Goal: Contribute content: Contribute content

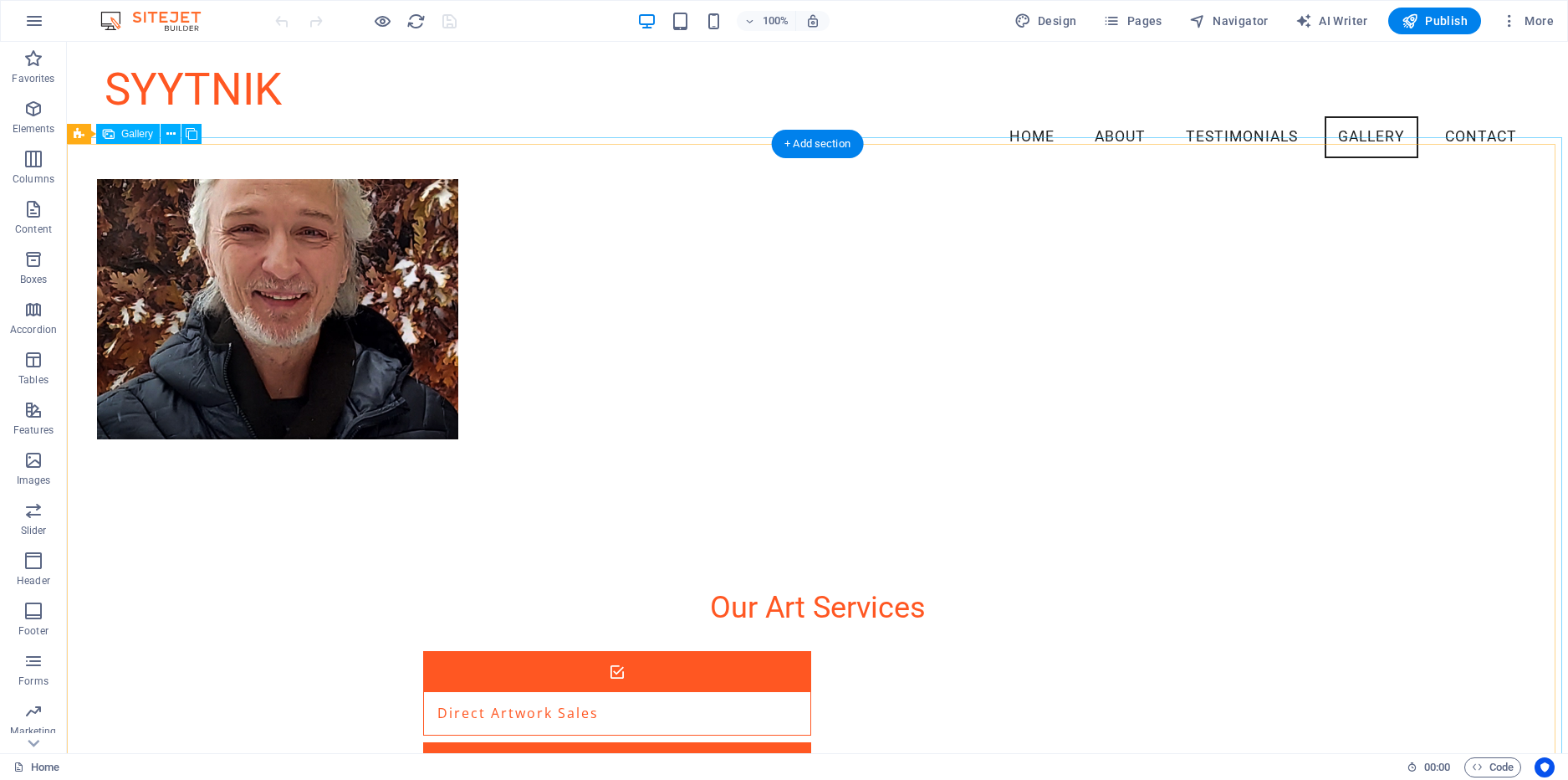
scroll to position [2372, 0]
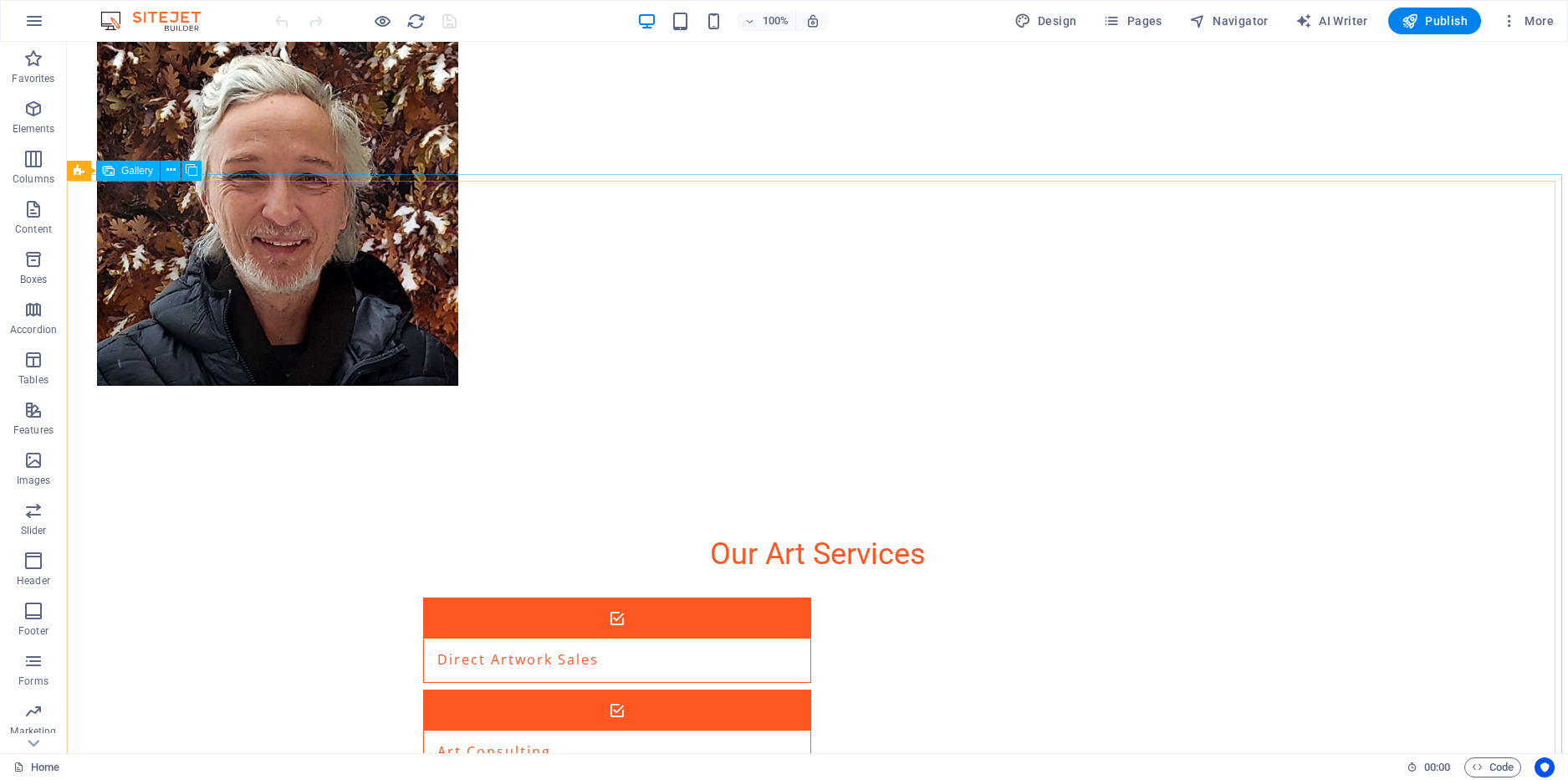
click at [144, 166] on span "Gallery" at bounding box center [137, 171] width 32 height 10
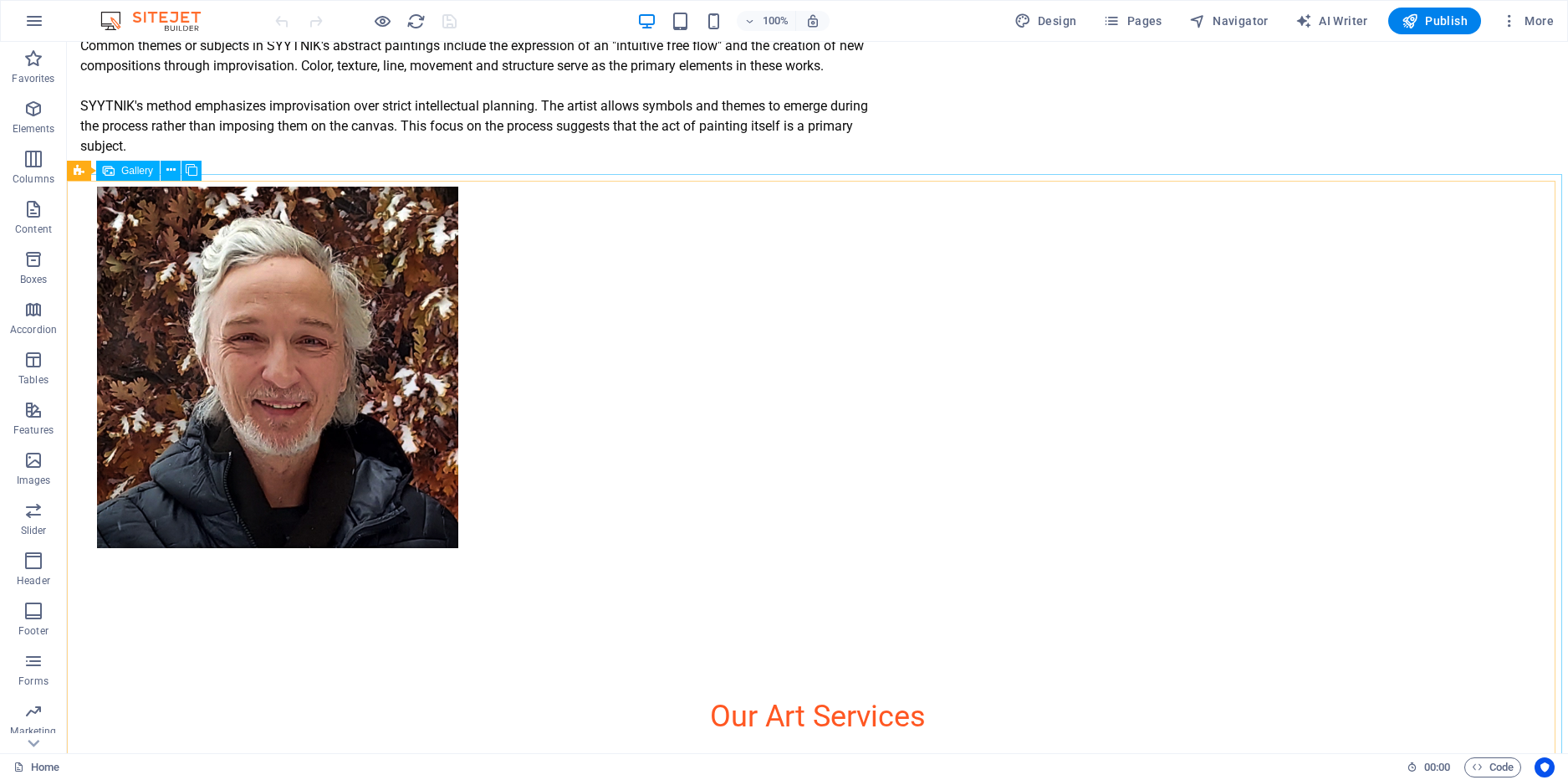
select select "px"
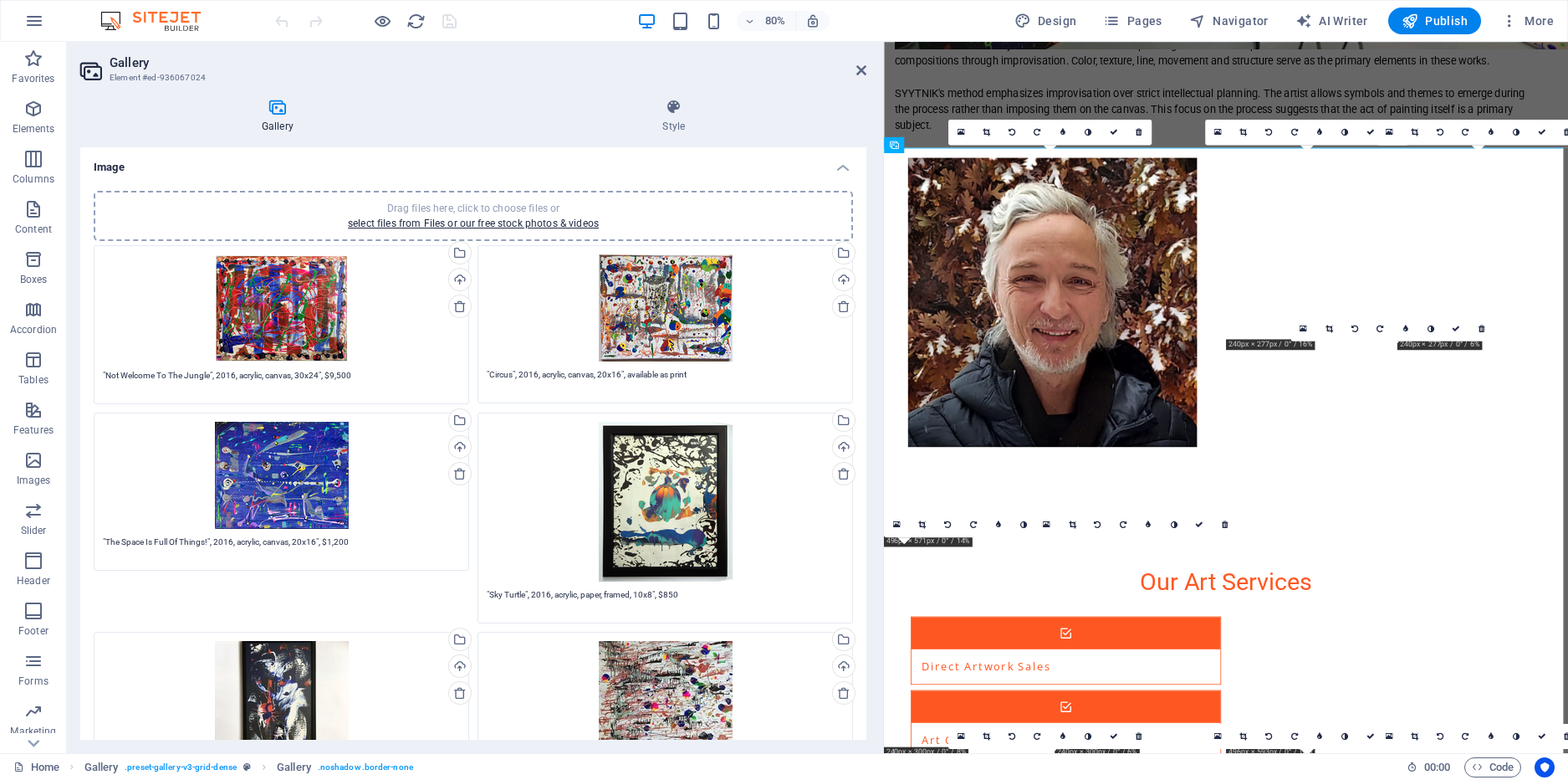
scroll to position [2524, 0]
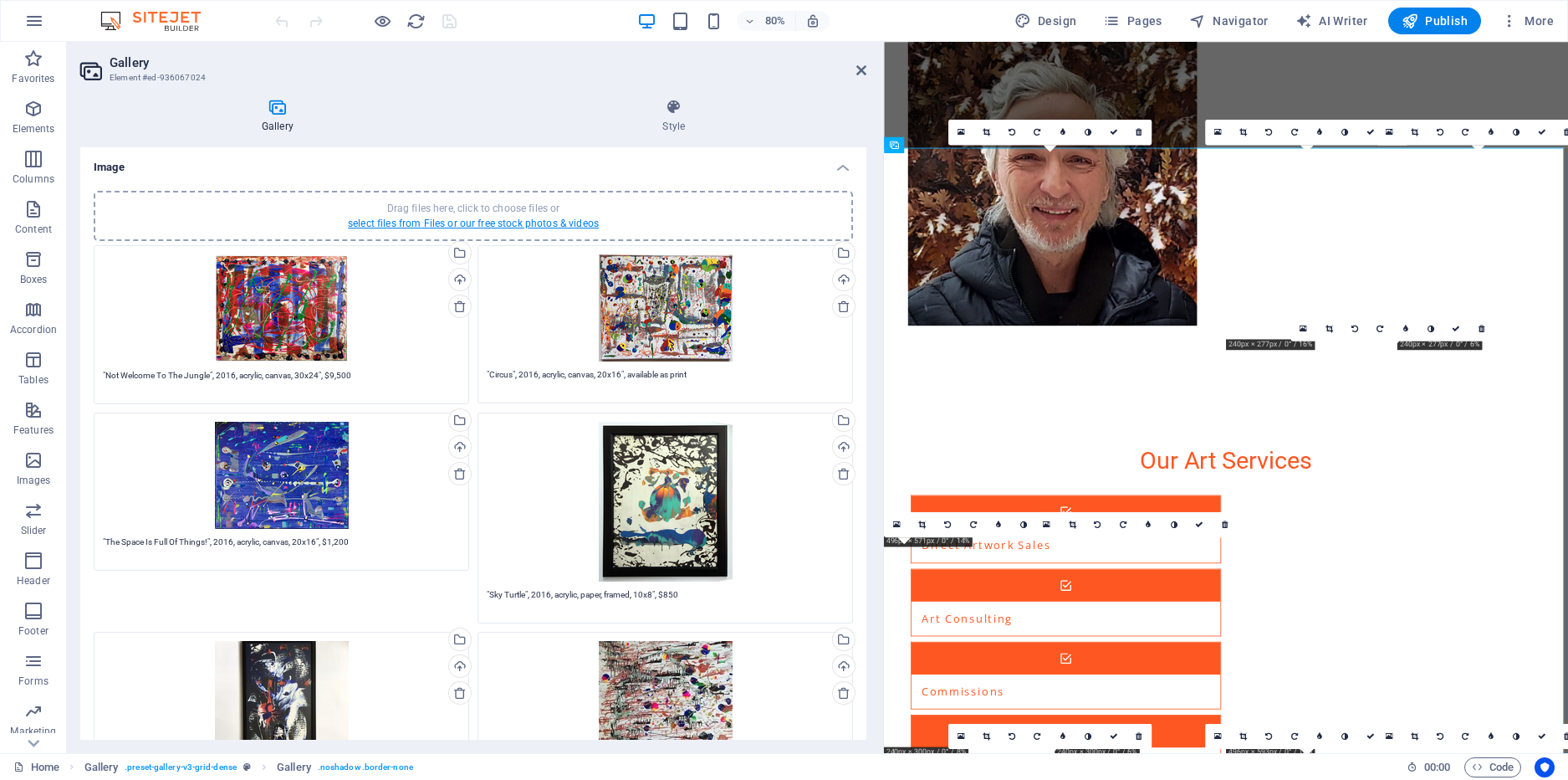
click at [447, 218] on link "select files from Files or our free stock photos & videos" at bounding box center [473, 224] width 251 height 12
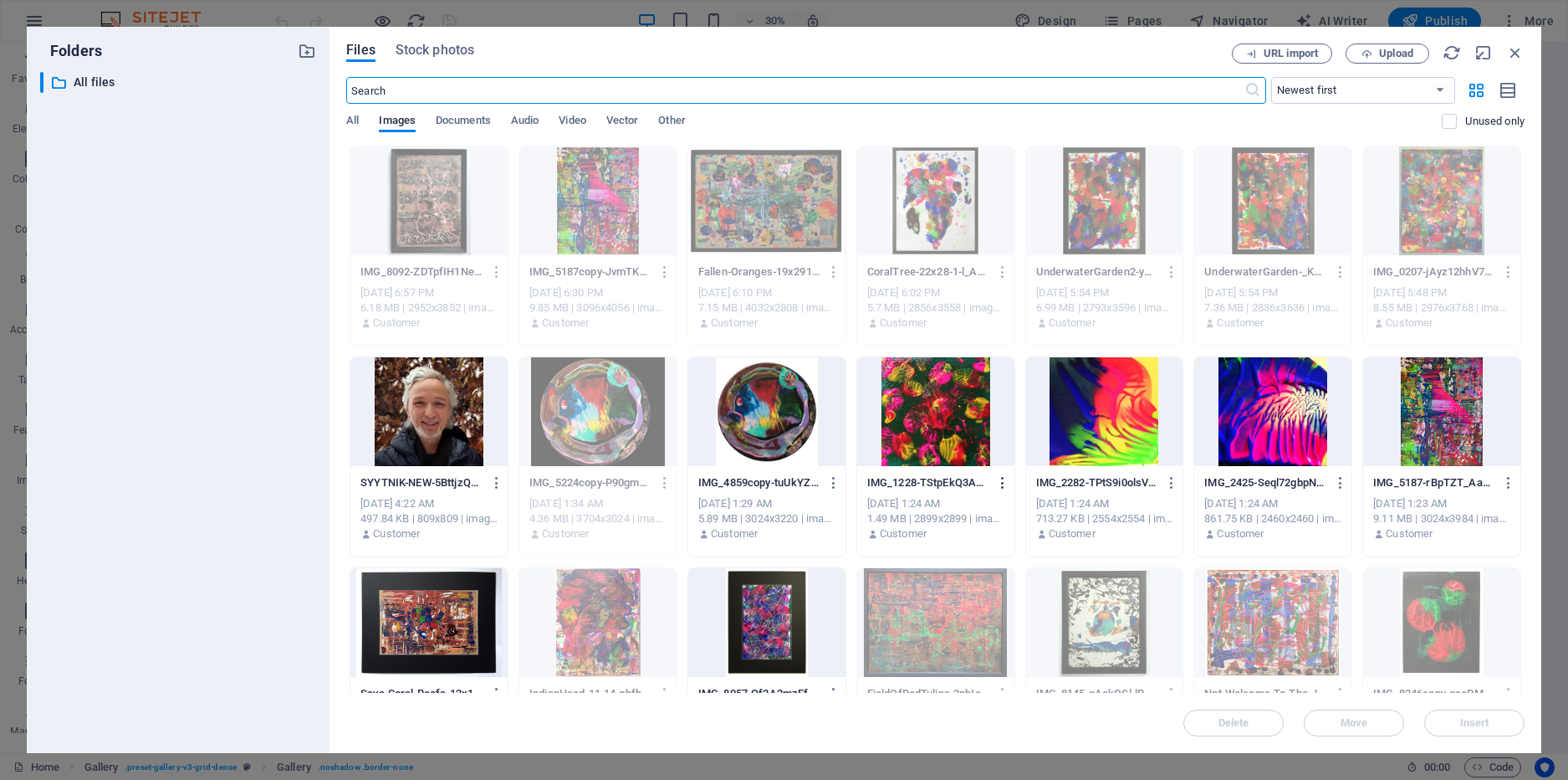
scroll to position [3783, 0]
click at [1389, 53] on span "Upload" at bounding box center [1396, 54] width 34 height 10
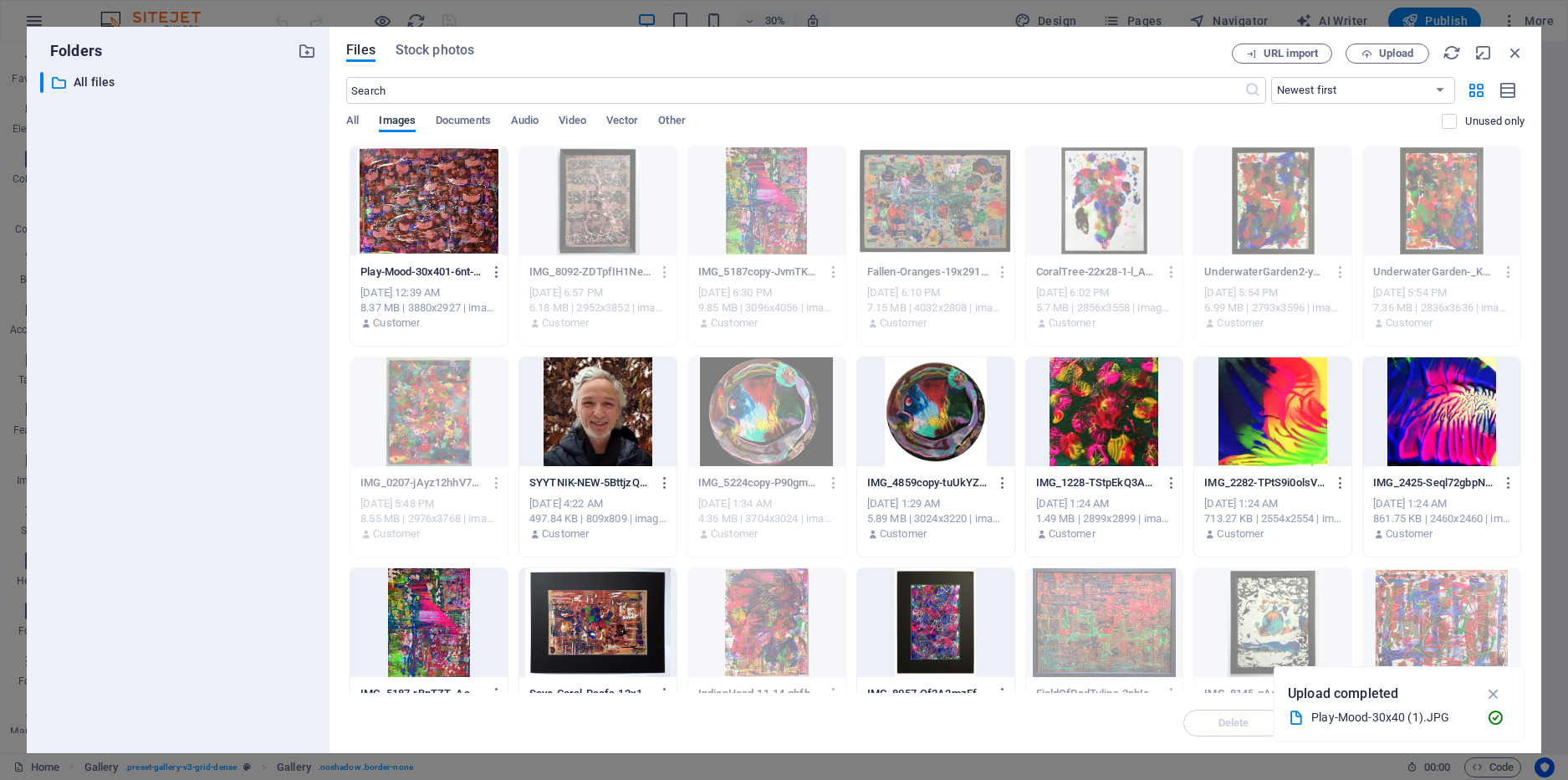
click at [440, 218] on div at bounding box center [429, 200] width 157 height 108
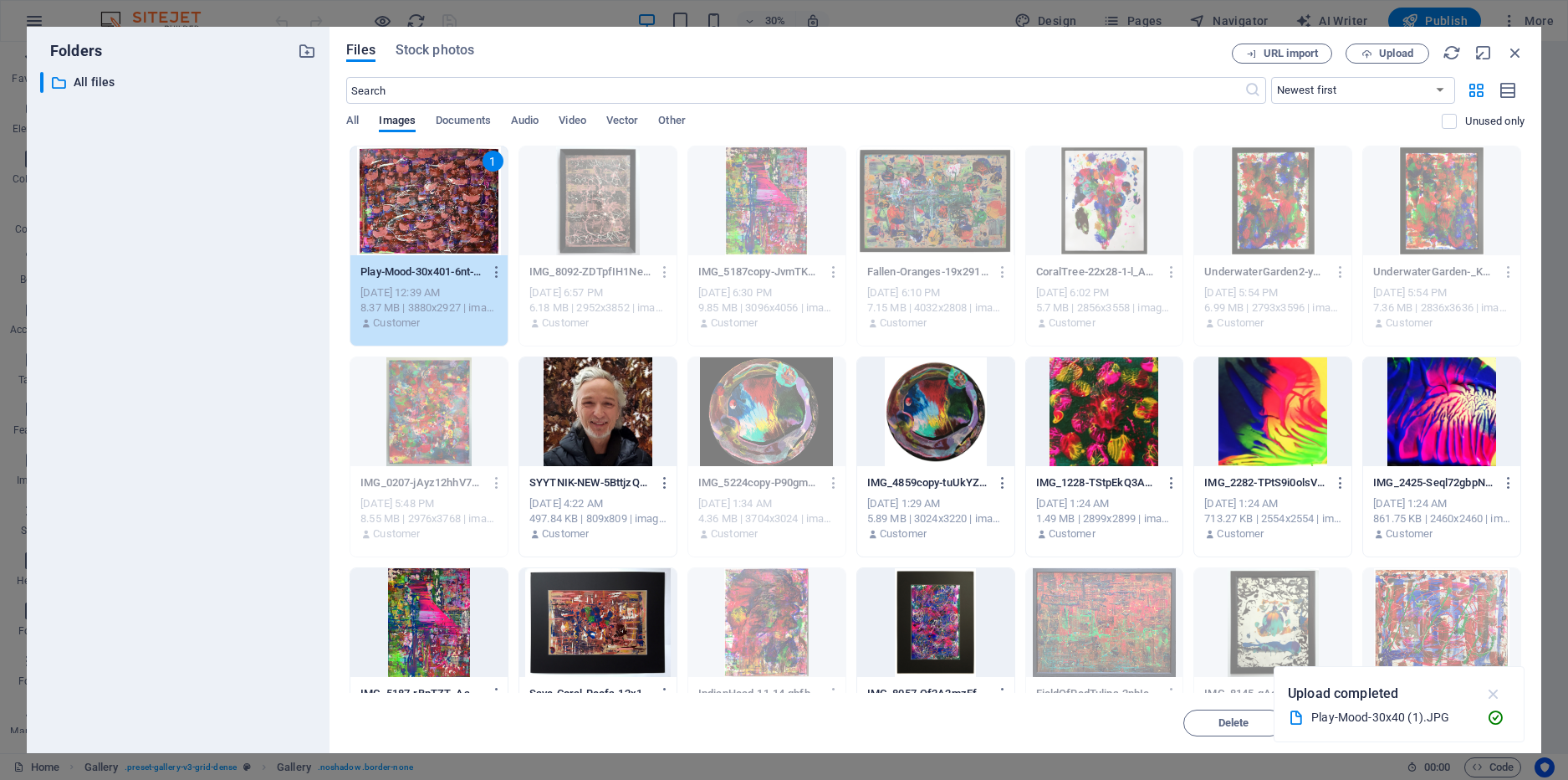
click at [1498, 698] on icon "button" at bounding box center [1495, 693] width 20 height 19
click at [1493, 727] on span "Insert" at bounding box center [1474, 723] width 87 height 10
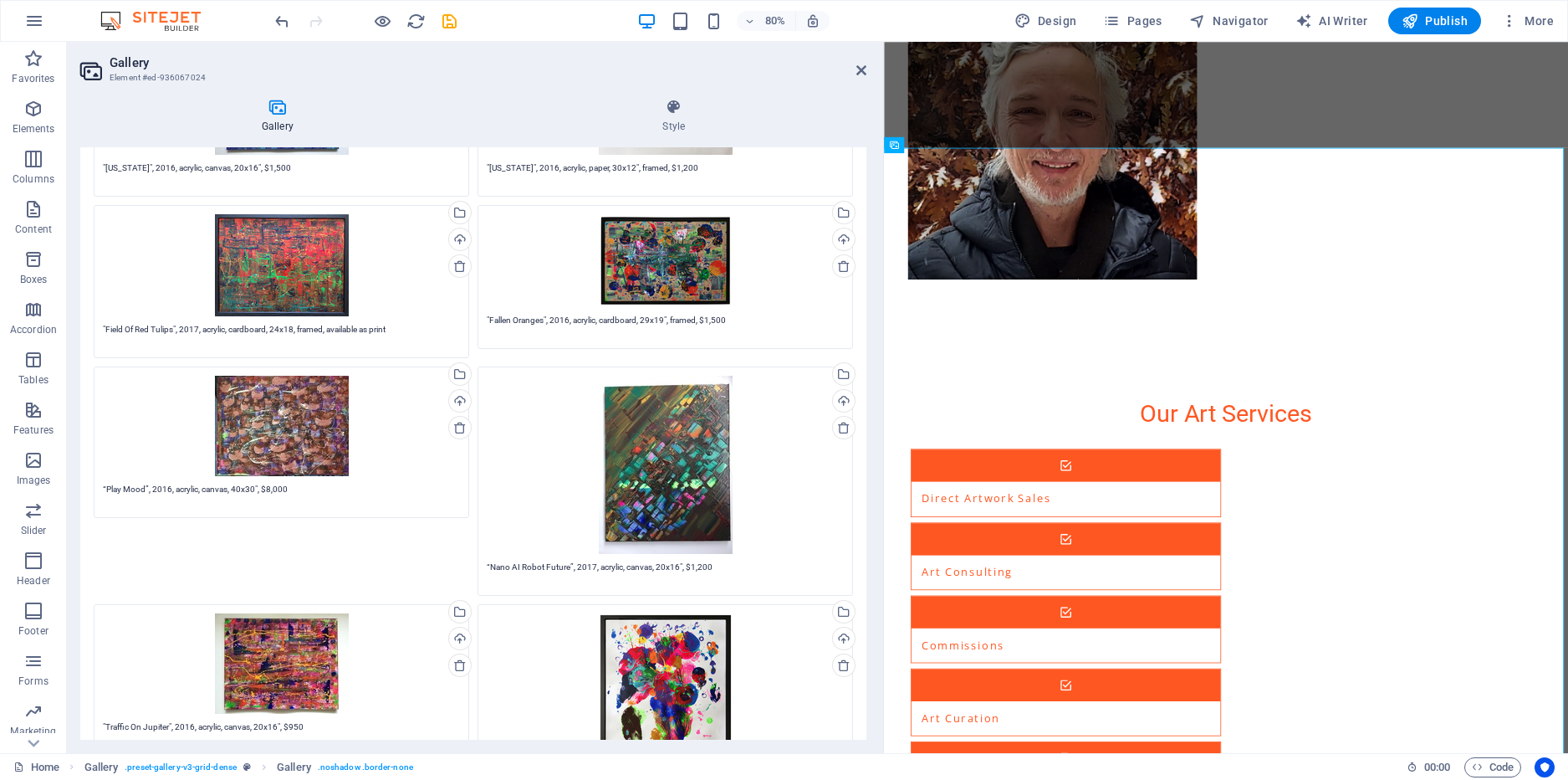
scroll to position [2499, 0]
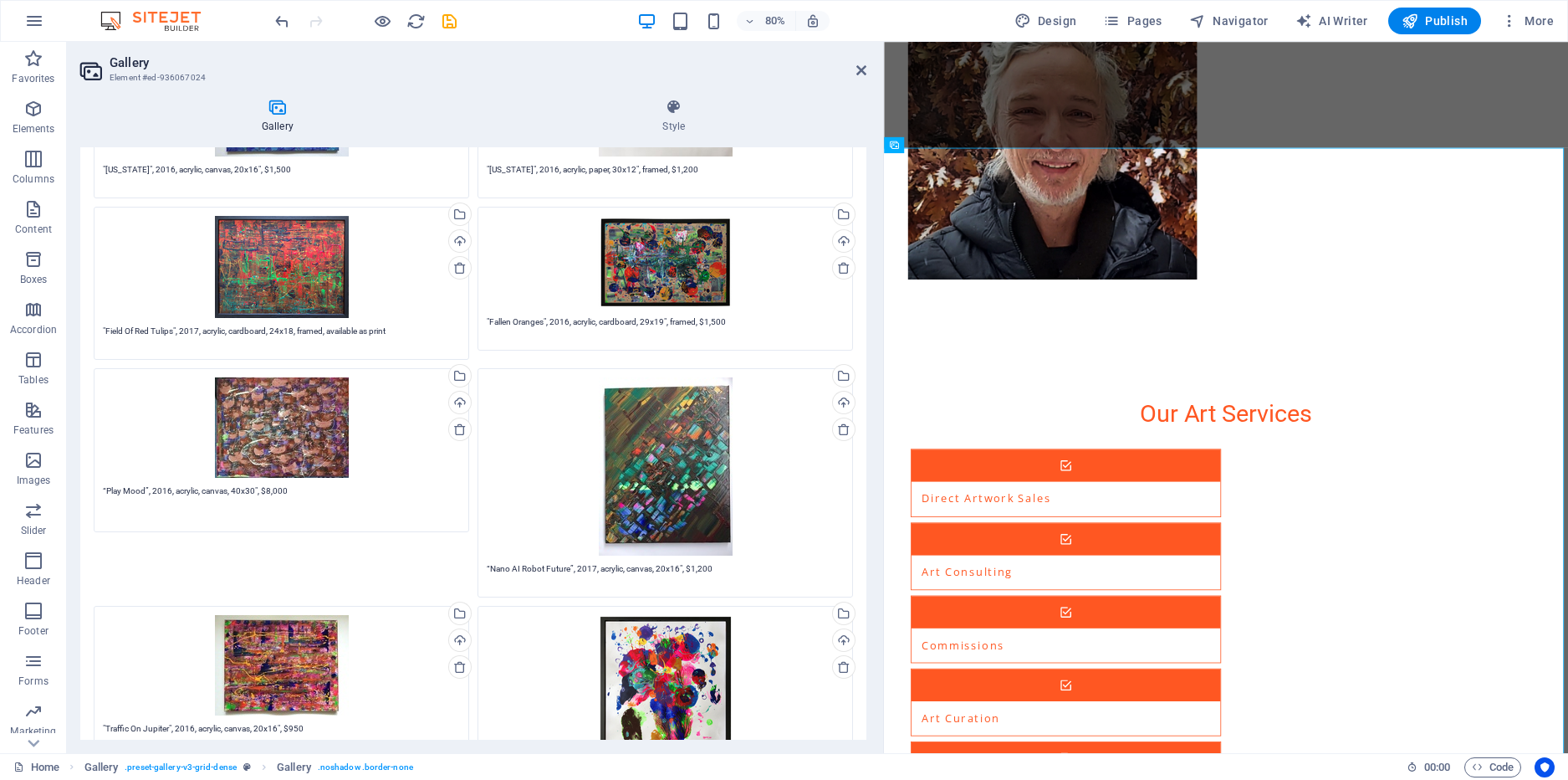
drag, startPoint x: 293, startPoint y: 486, endPoint x: 96, endPoint y: 477, distance: 197.2
click at [96, 477] on div "Drag files here, click to choose files or select files from Files or our free s…" at bounding box center [281, 450] width 384 height 172
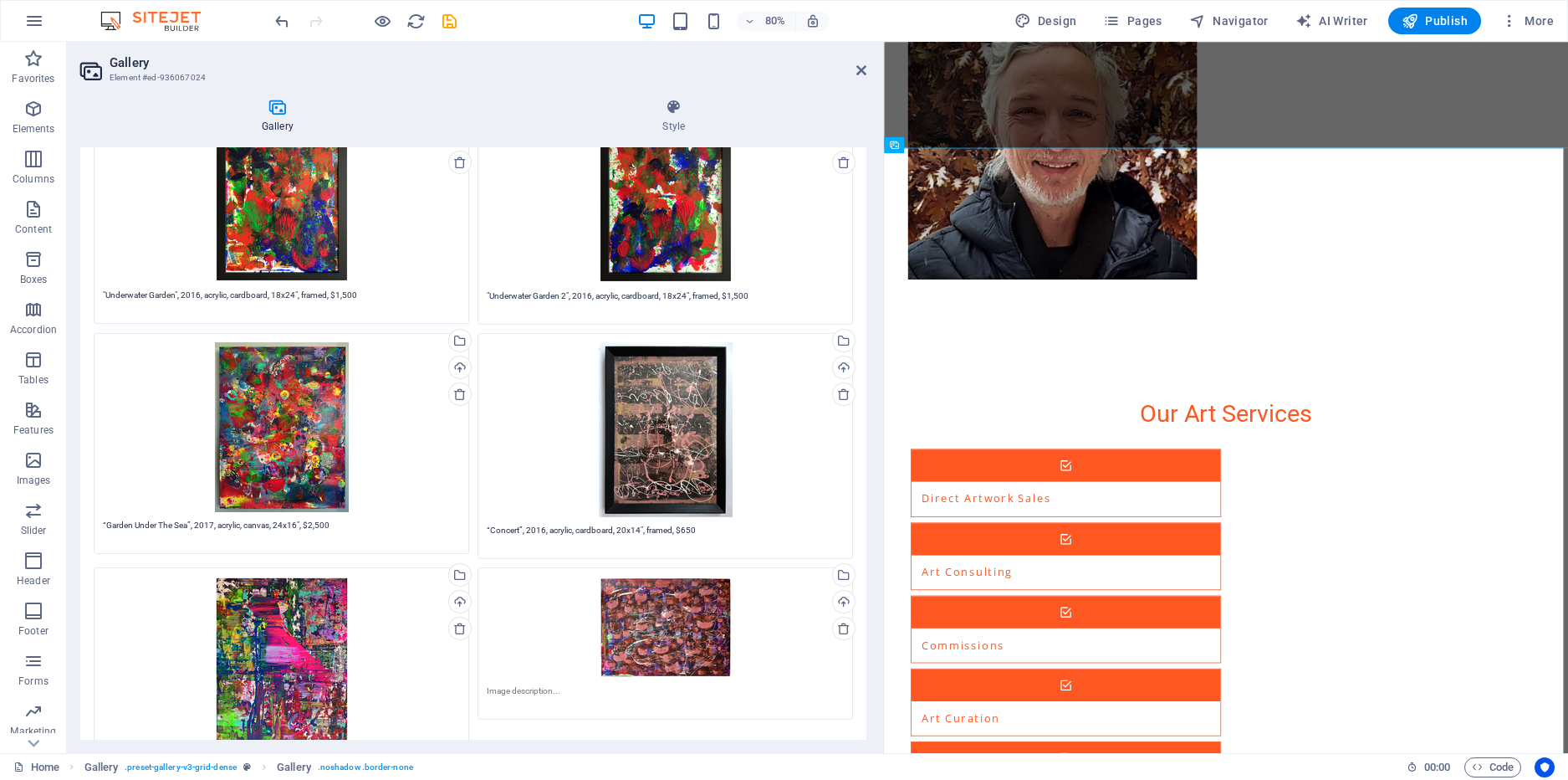
scroll to position [4615, 0]
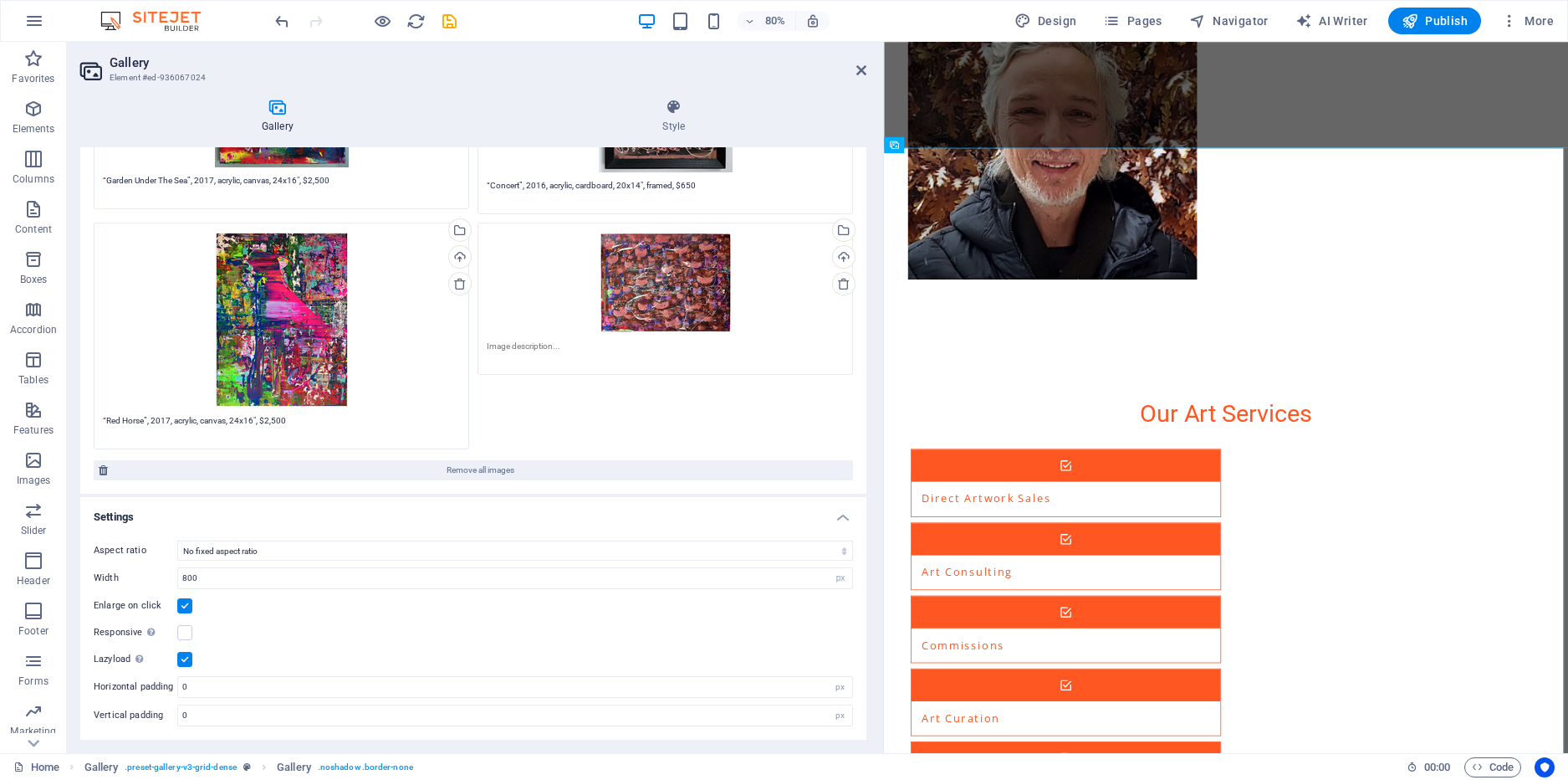
click at [652, 352] on textarea at bounding box center [665, 353] width 358 height 25
paste textarea "“Play Mood”, 2016, acrylic, canvas, 40x30", $8,000"
type textarea "“Play Mood”, 2016, acrylic, canvas, 40x30", $8,000"
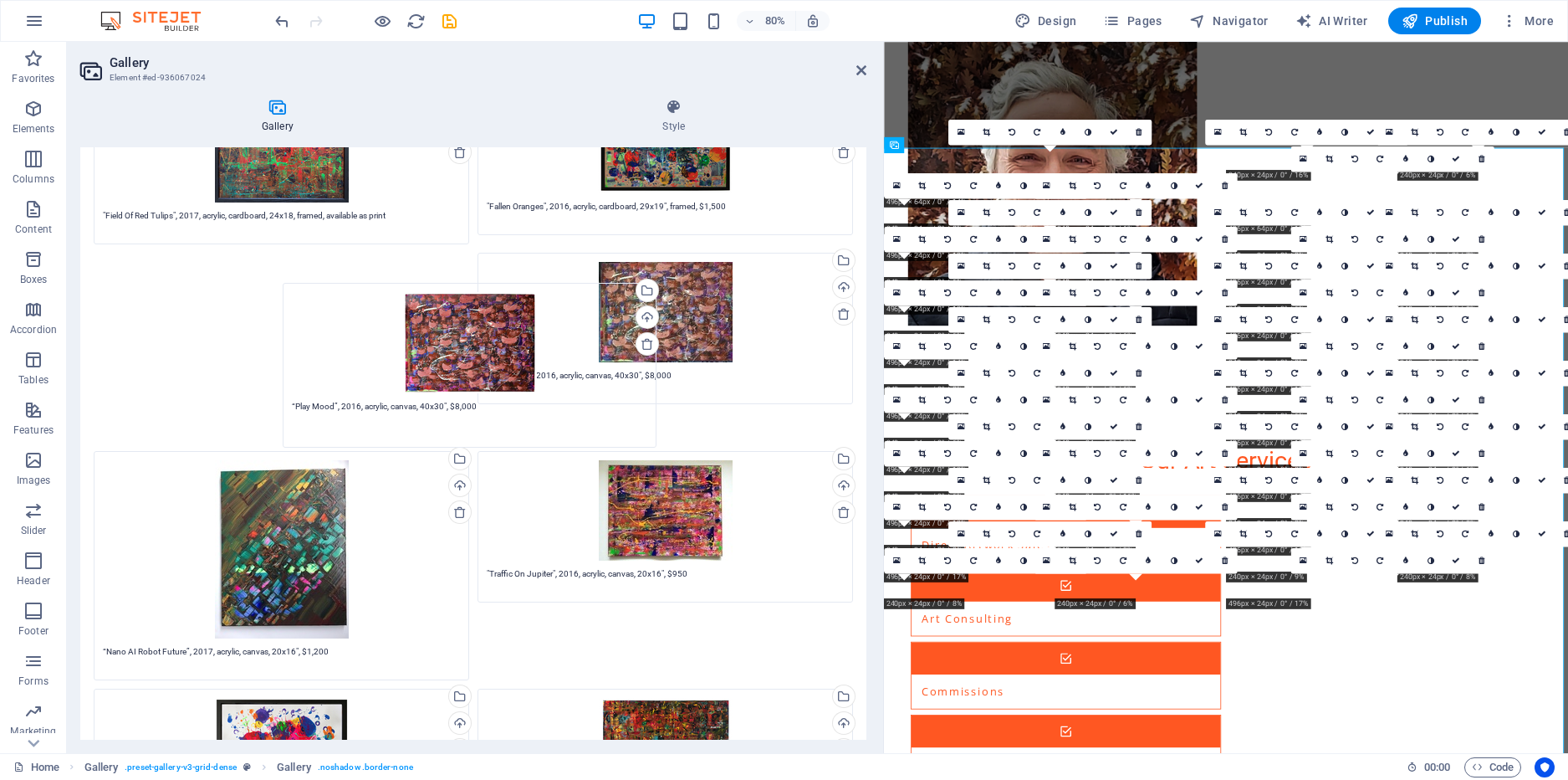
scroll to position [2565, 0]
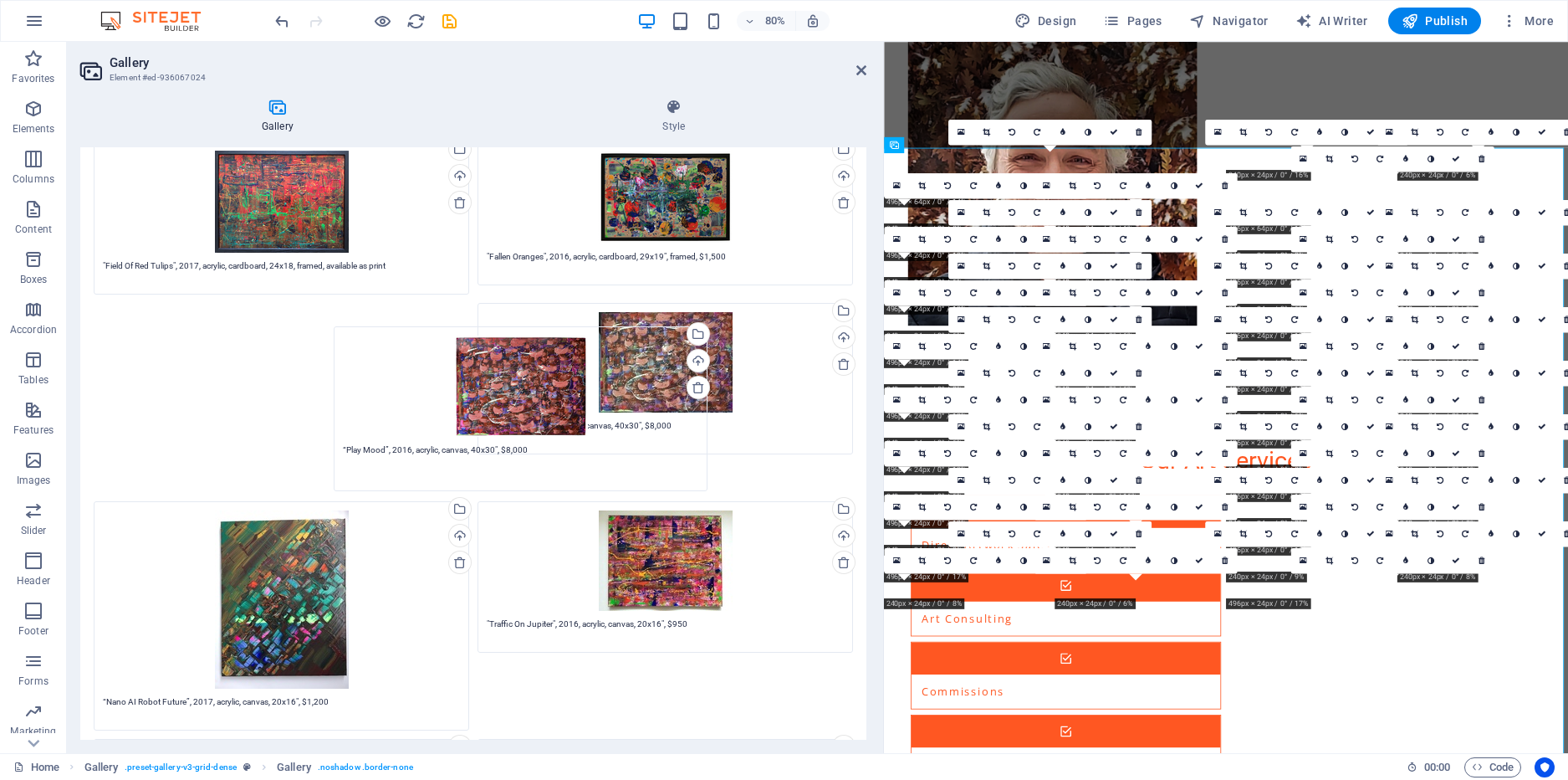
drag, startPoint x: 637, startPoint y: 548, endPoint x: 474, endPoint y: 357, distance: 251.1
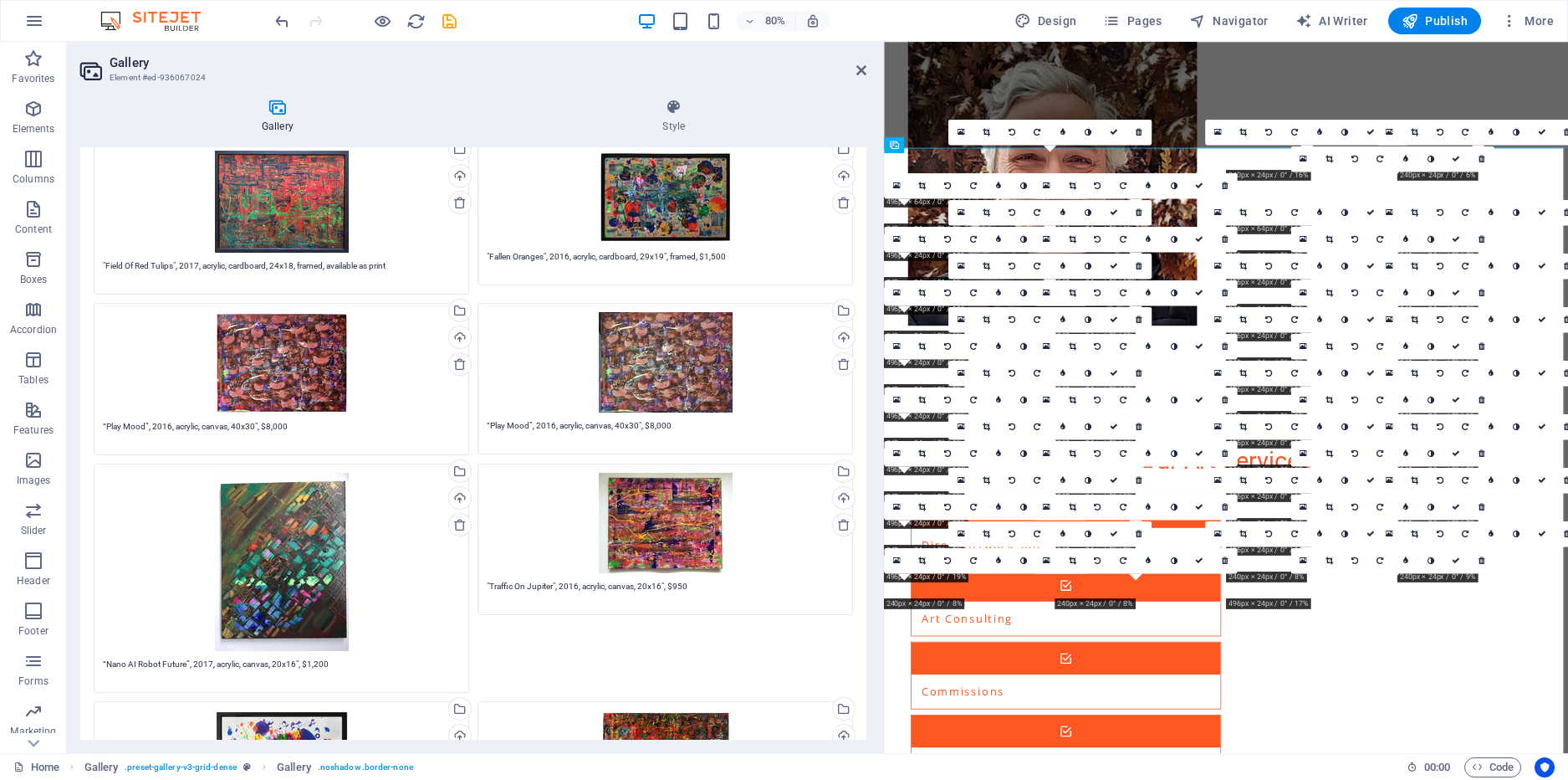
click at [393, 24] on div at bounding box center [365, 21] width 188 height 26
click at [379, 22] on icon "button" at bounding box center [383, 22] width 20 height 20
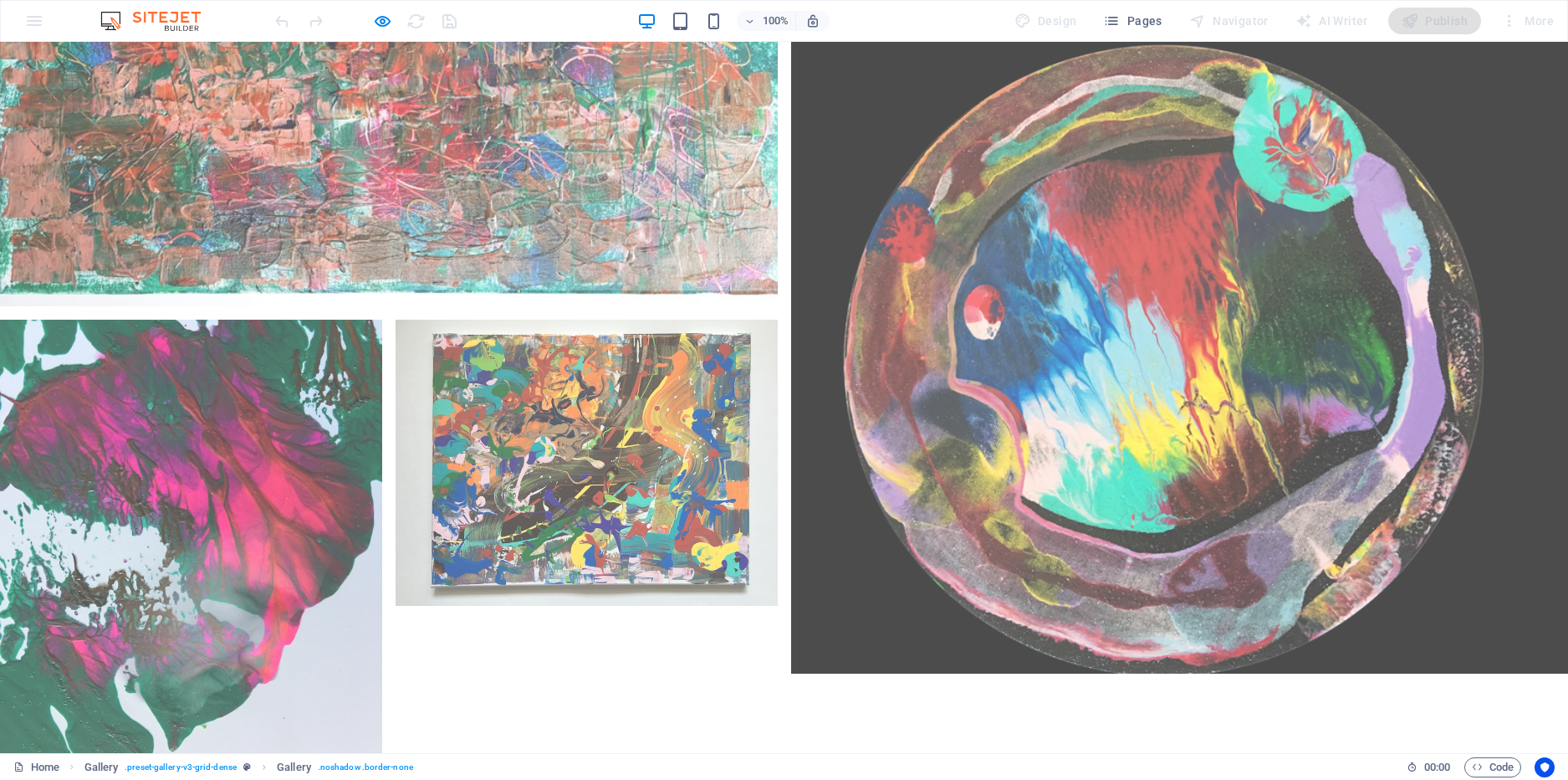
scroll to position [7617, 0]
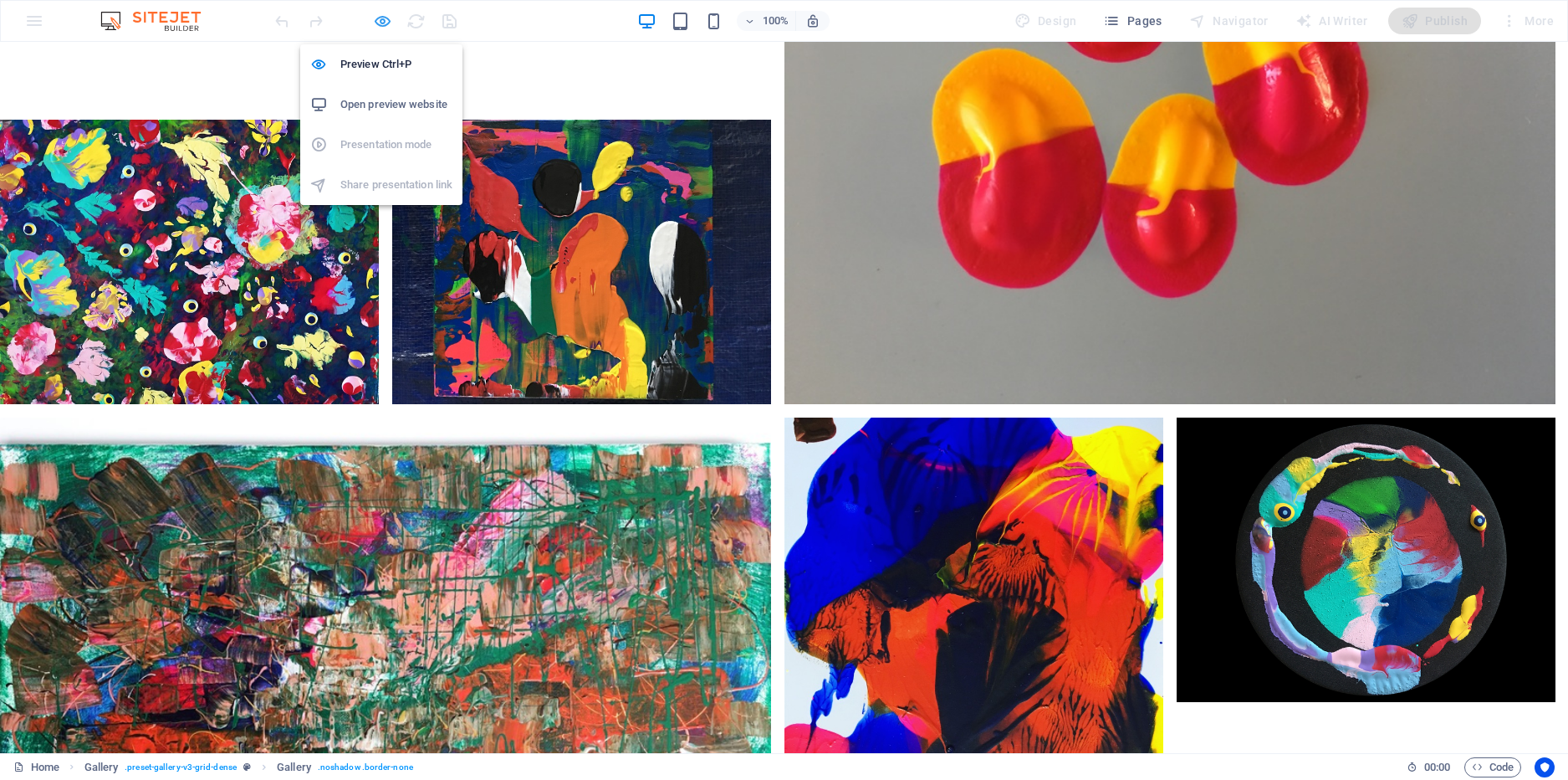
click at [375, 22] on icon "button" at bounding box center [383, 22] width 20 height 20
select select "px"
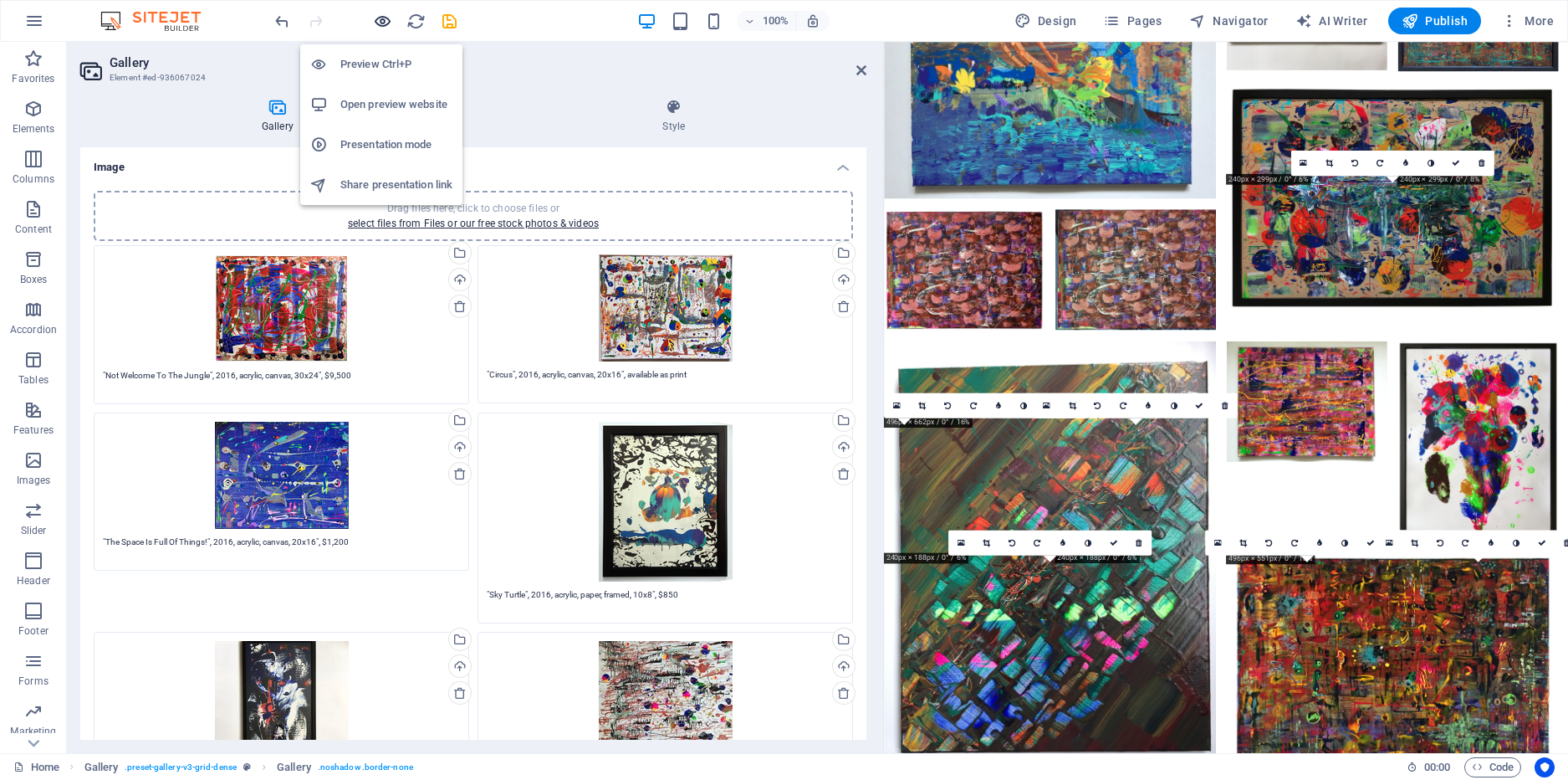
scroll to position [5761, 0]
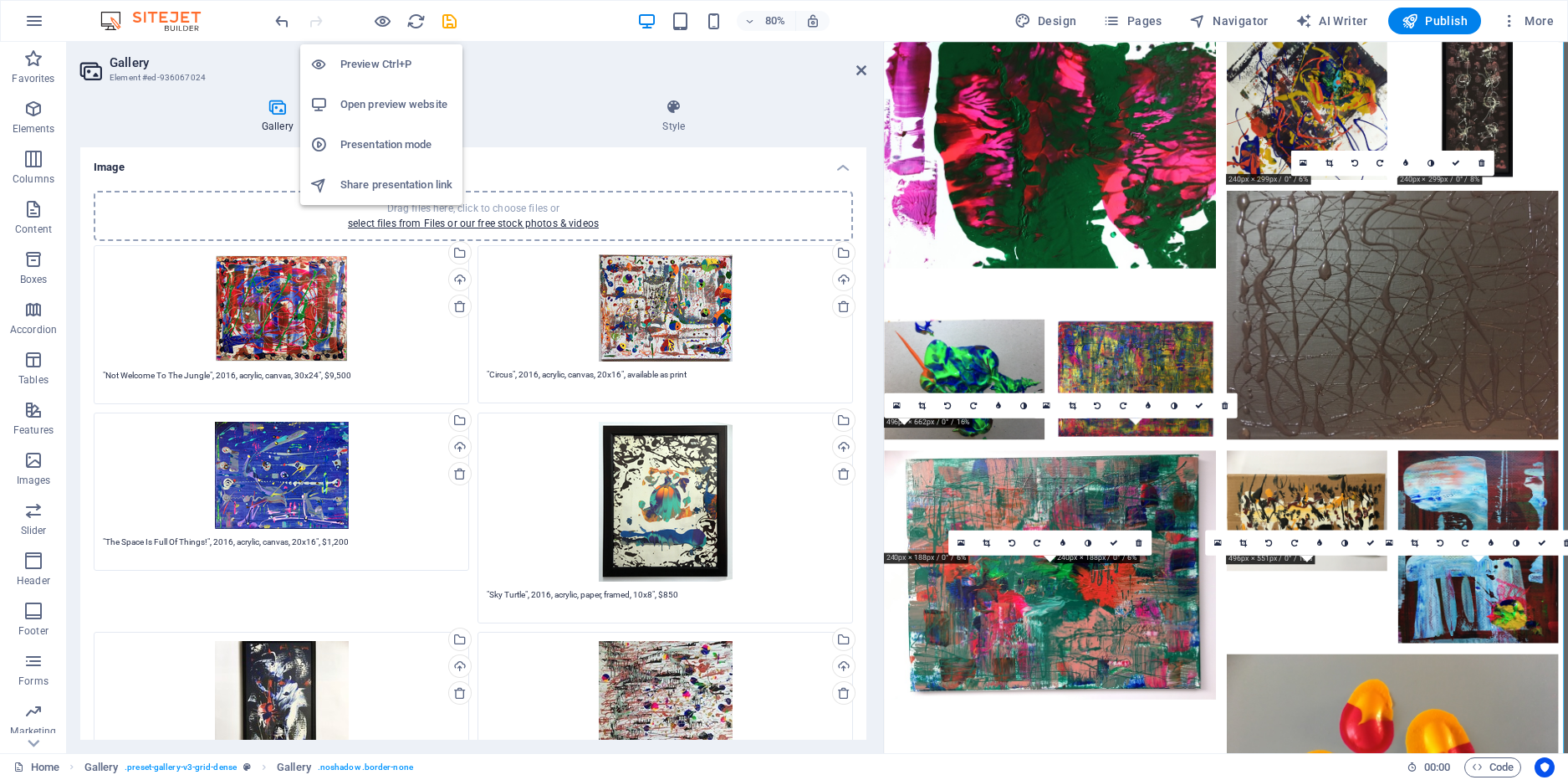
drag, startPoint x: 385, startPoint y: 24, endPoint x: 652, endPoint y: 515, distance: 558.9
click at [652, 515] on section "Favorites Elements Columns Content Boxes Accordion Tables Features Images Slide…" at bounding box center [784, 398] width 1568 height 712
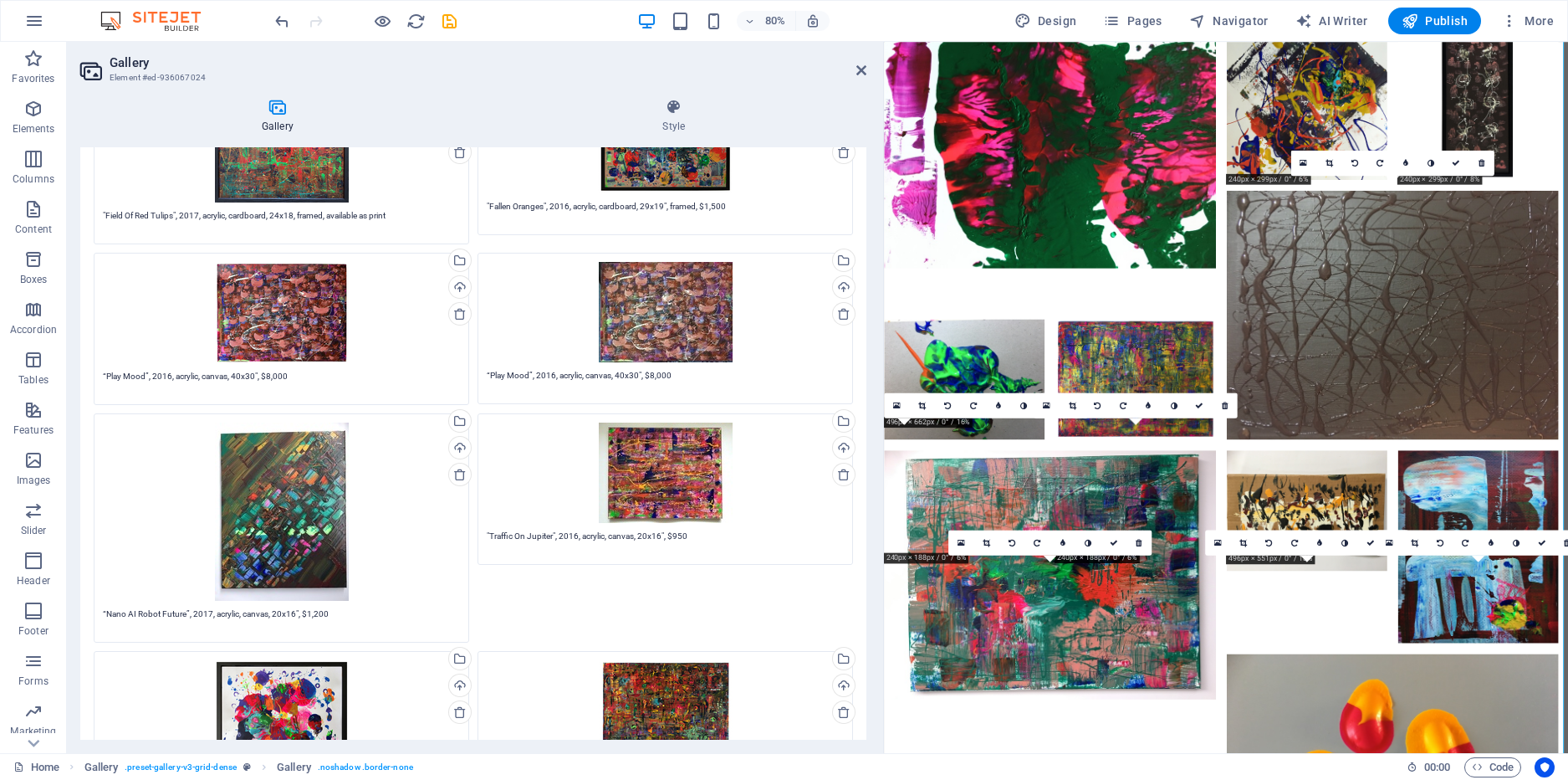
scroll to position [2613, 0]
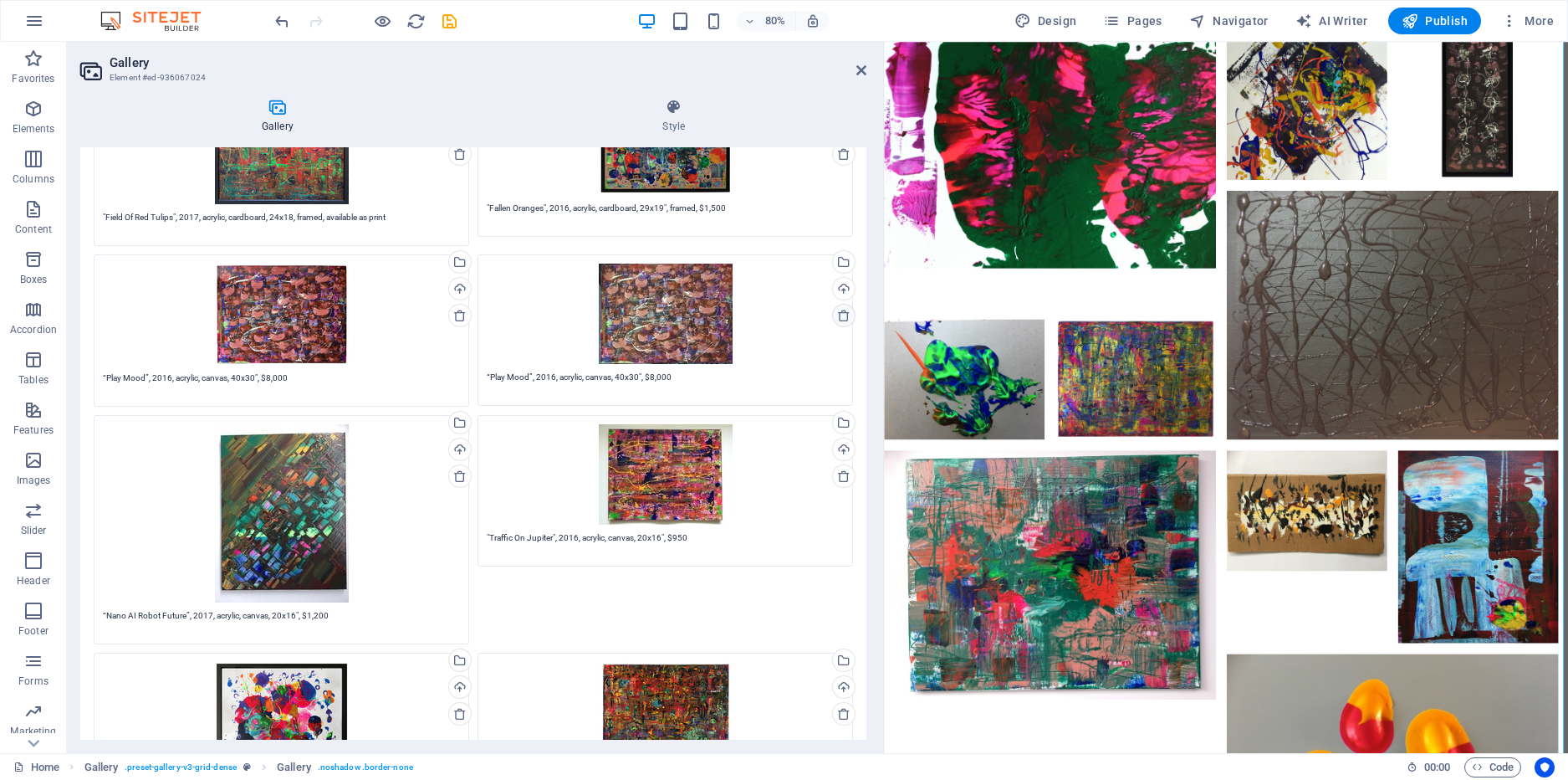
click at [842, 313] on icon at bounding box center [844, 316] width 14 height 14
type textarea "“Nano AI Robot Future”, 2017, acrylic, canvas, 20x16", $1,200"
type textarea ""Traffic On Jupiter", 2016, acrylic, canvas, 20x16", $950"
type textarea ""Coral Tree", 2017, acrylic, paper, 28x22", framed, $1,800"
type textarea ""Toy Cosmos", 2016, acrylic, canvas, 20x16", available as print"
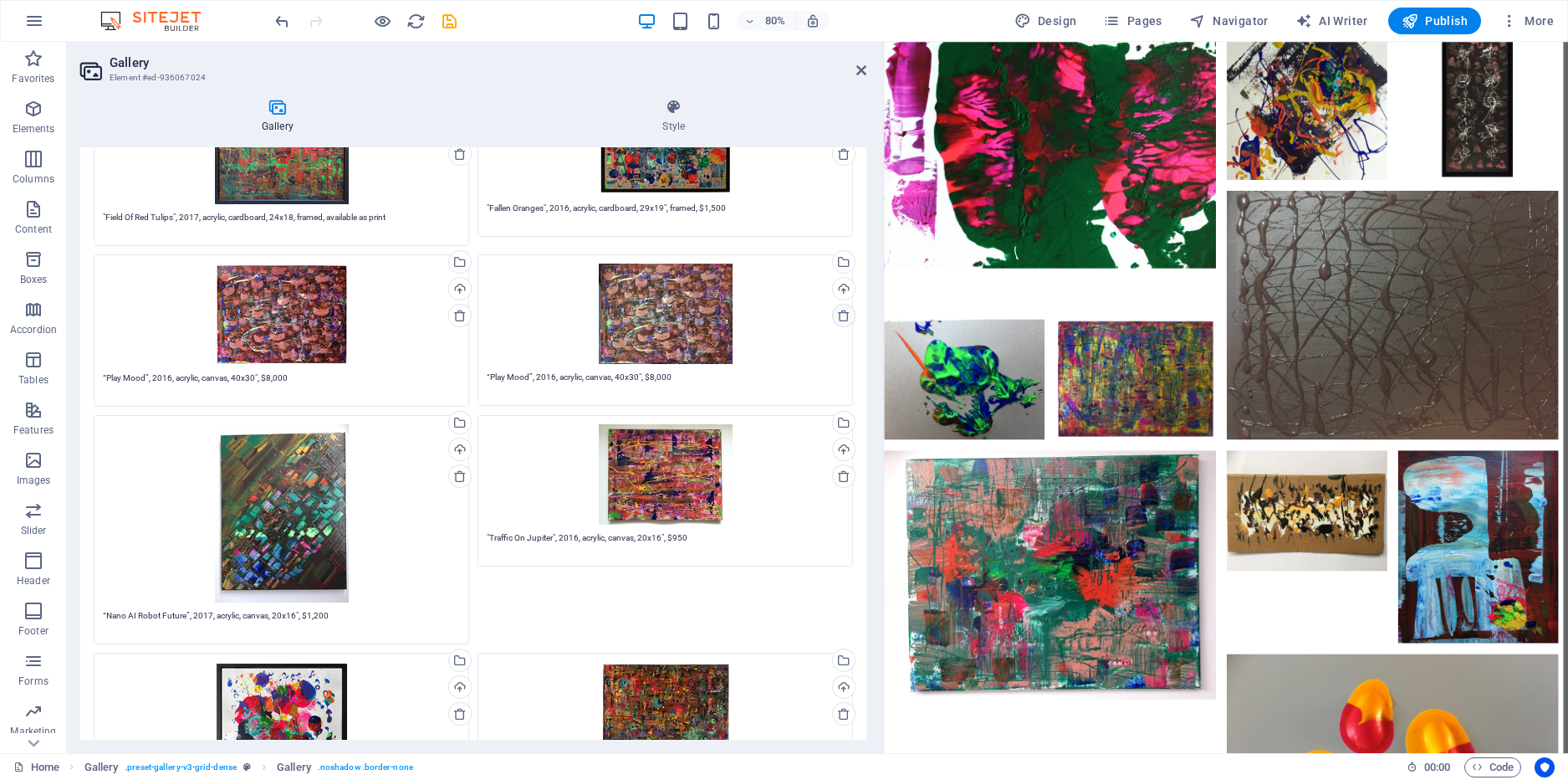
type textarea ""Anger", 2016, acrylic, canvas, 20x16", $950"
type textarea ""Paintball Finale", 2016, acrylic, paper, 28x22", framed, $1,200"
type textarea ""[MEDICAL_DATA]", 2016, acrylic, canvas, 20x16", $950"
type textarea ""Icy Fold", 2016, acrylic, canvas, 20x16", $950"
type textarea ""Fiesta", 2017, acrylic, cardboard, 30x20", framed, $2,500"
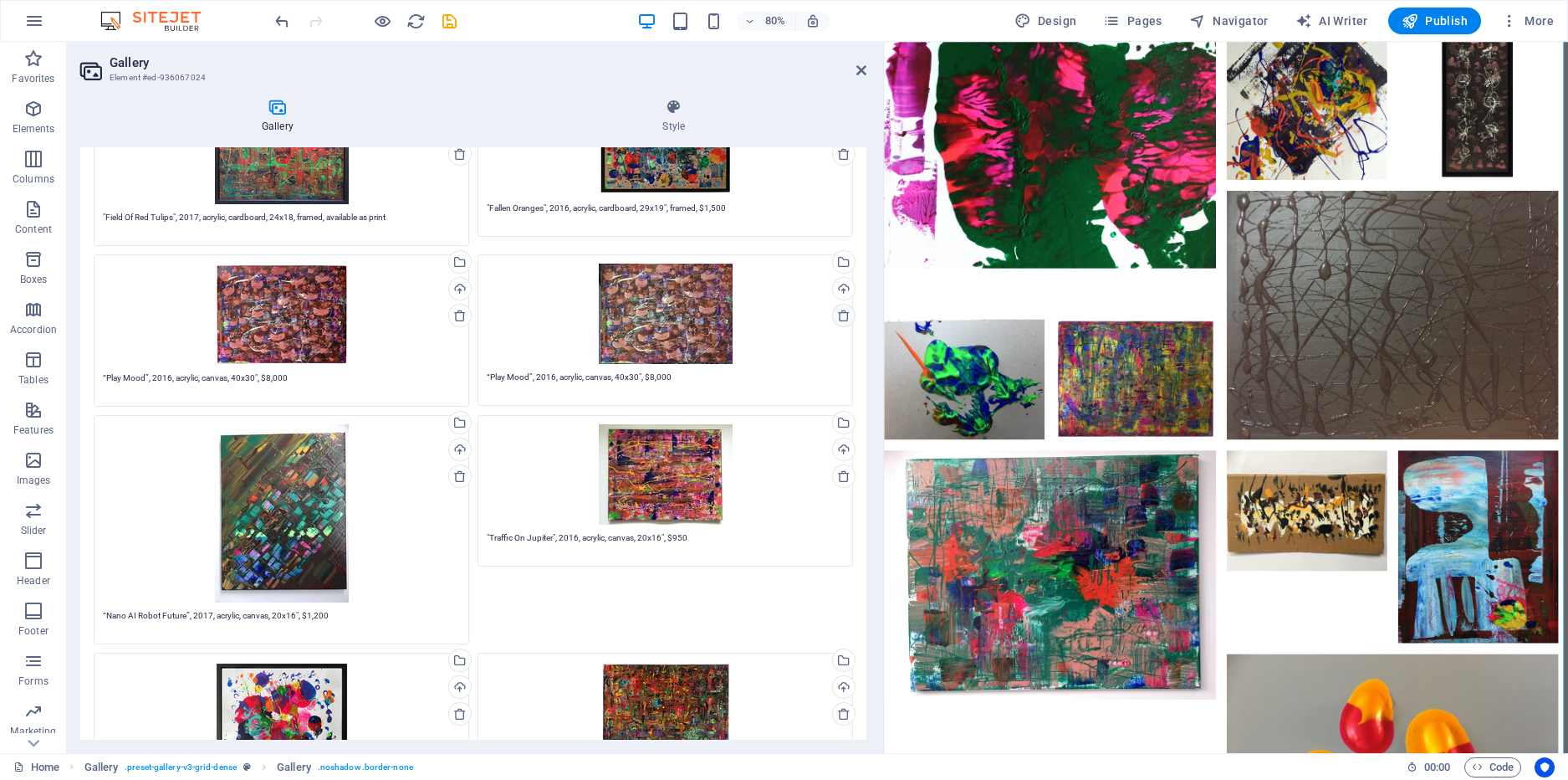
type textarea ""Untitled", 2016, acrylic, paper, 28x22", $1,100"
type textarea "“Sea Flowers”, 2016, acrylic, cardboard, 10x8", $550"
type textarea ""Indian Head", 2016, acrylic, canvas, 14x11", $600"
type textarea "“Communications”, 2016, acrylic, cardboard, 20x14", framed, $650"
type textarea ""Underwater Garden", 2016, acrylic, cardboard, 18x24", framed, $1,500"
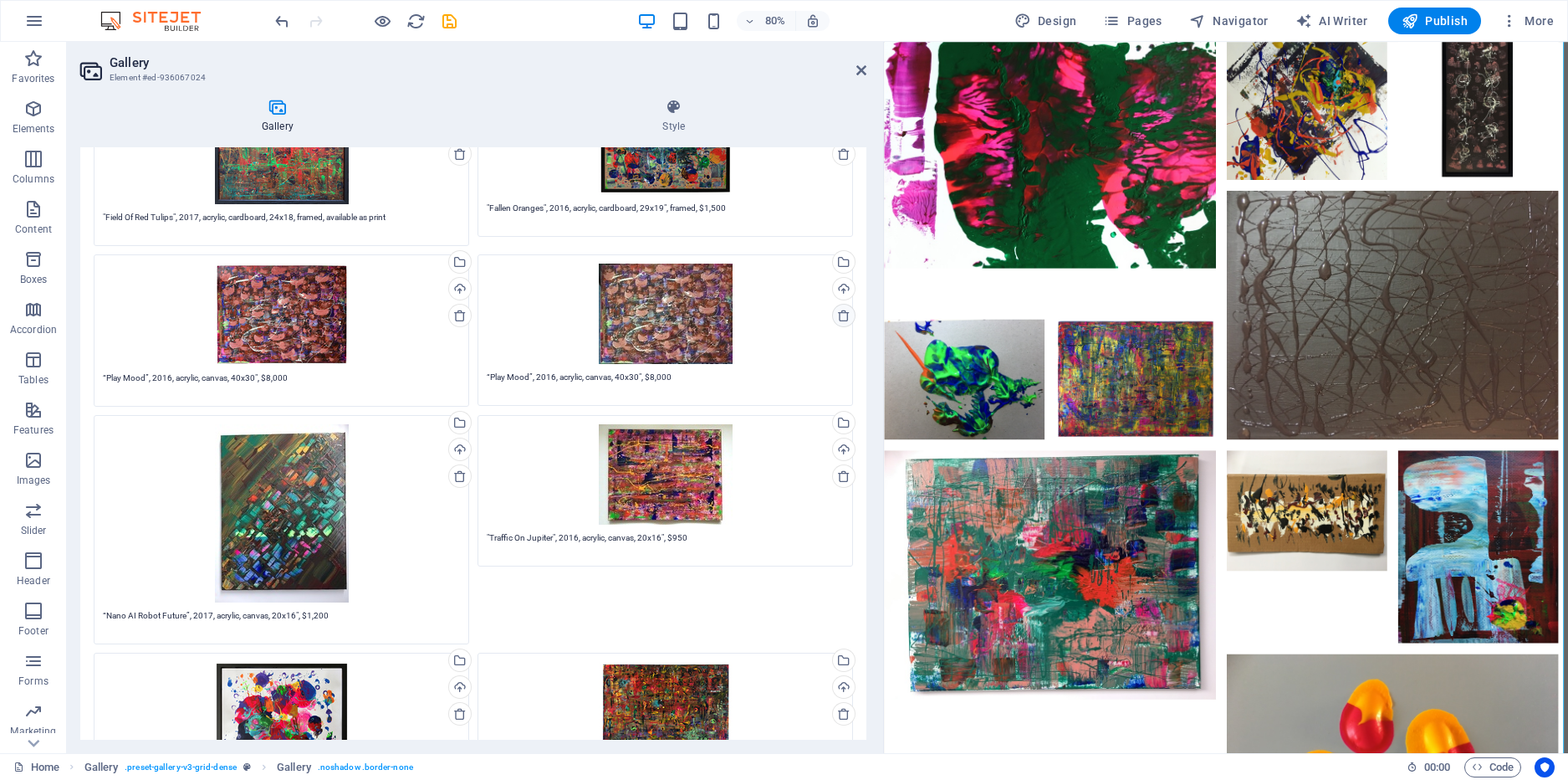
type textarea ""Underwater Garden 2", 2016, acrylic, cardboard, 18x24", framed, $1,500"
type textarea "“Garden Under The Sea”, 2017, acrylic, canvas, 24x16", $2,500"
type textarea "“Concert”, 2016, acrylic, cardboard, 20x14", framed, $650"
type textarea "“Red Horse”, 2017, acrylic, canvas, 24x16", $2,500"
